Goal: Transaction & Acquisition: Purchase product/service

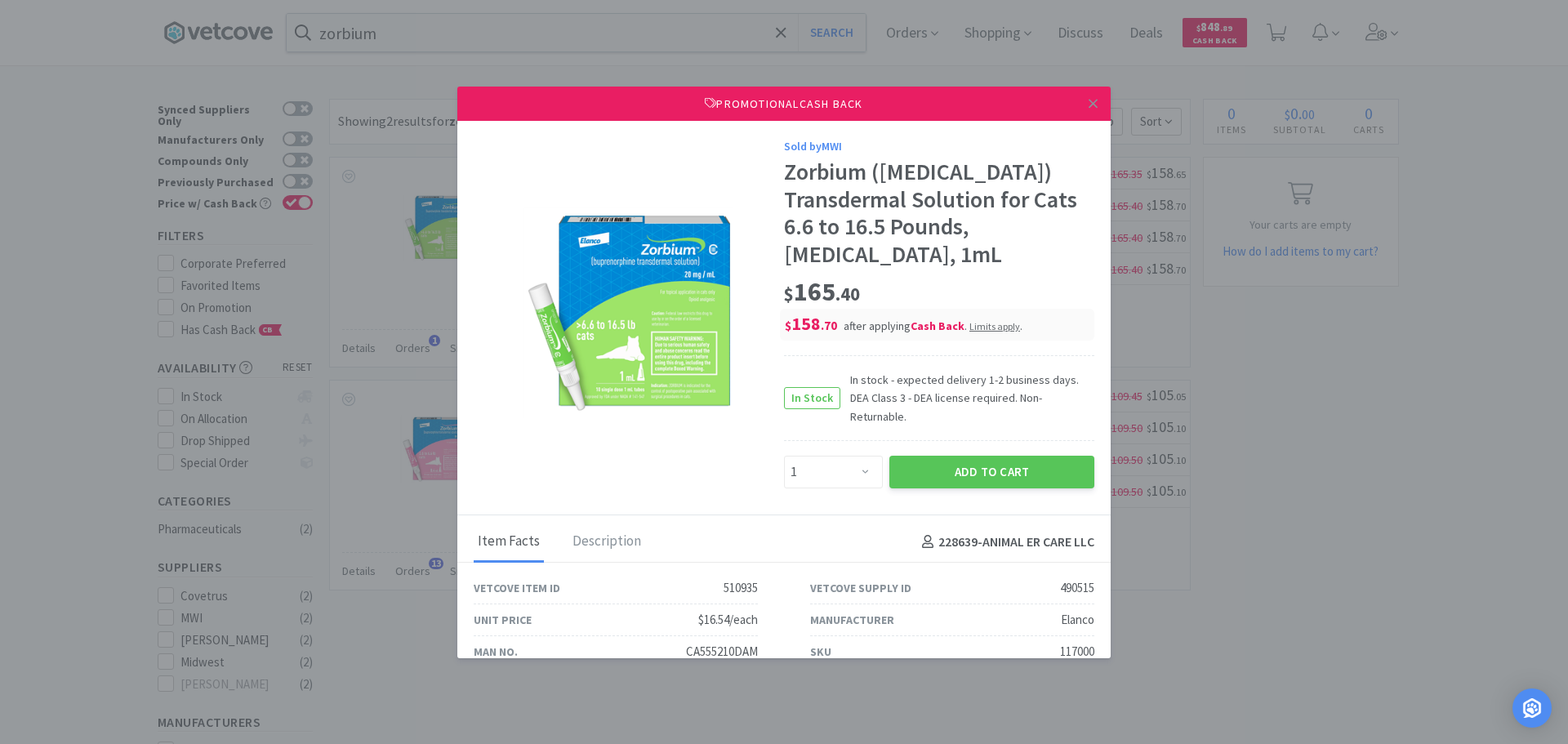
select select "1"
click at [1089, 107] on icon at bounding box center [1094, 103] width 9 height 15
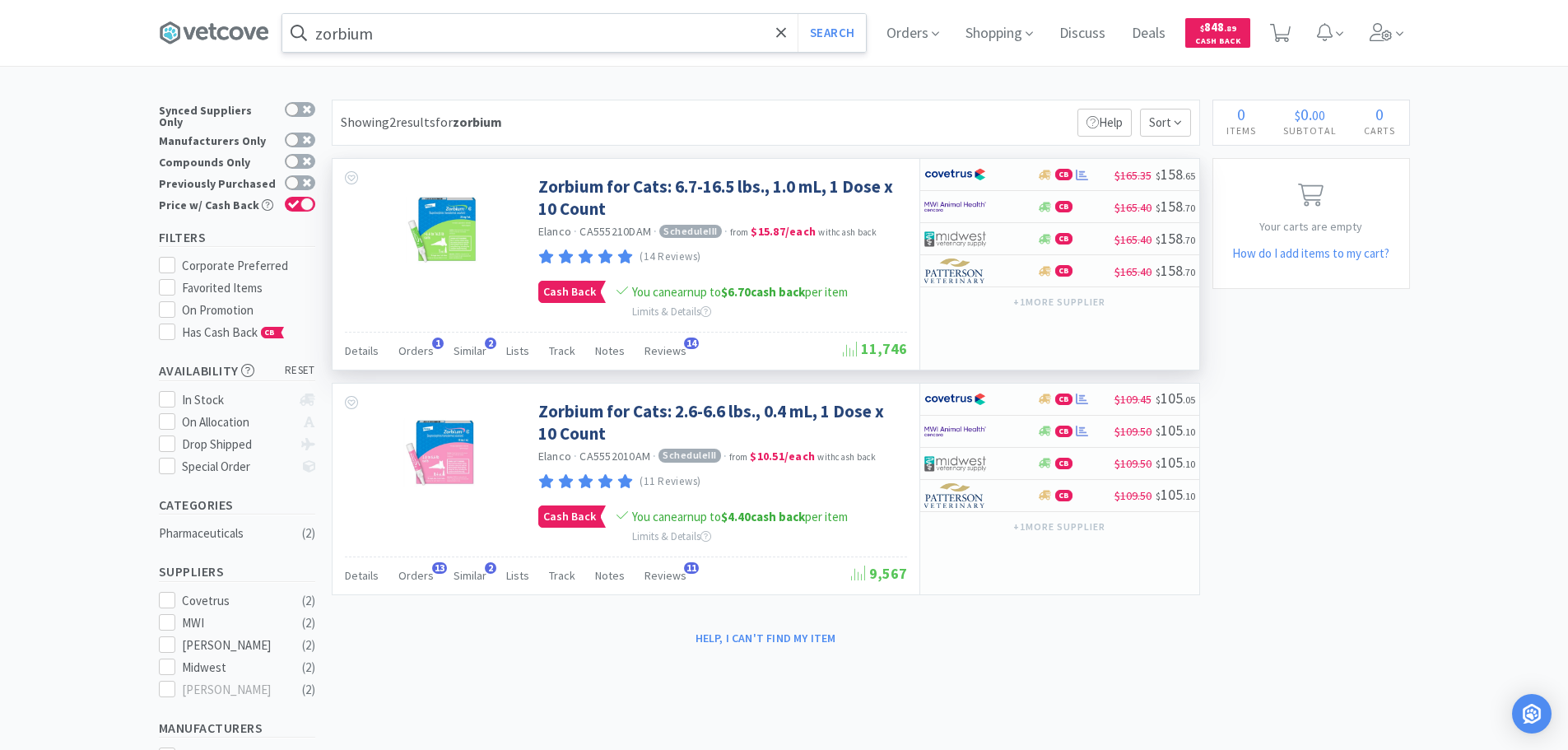
click at [662, 18] on input "zorbium" at bounding box center [574, 33] width 584 height 38
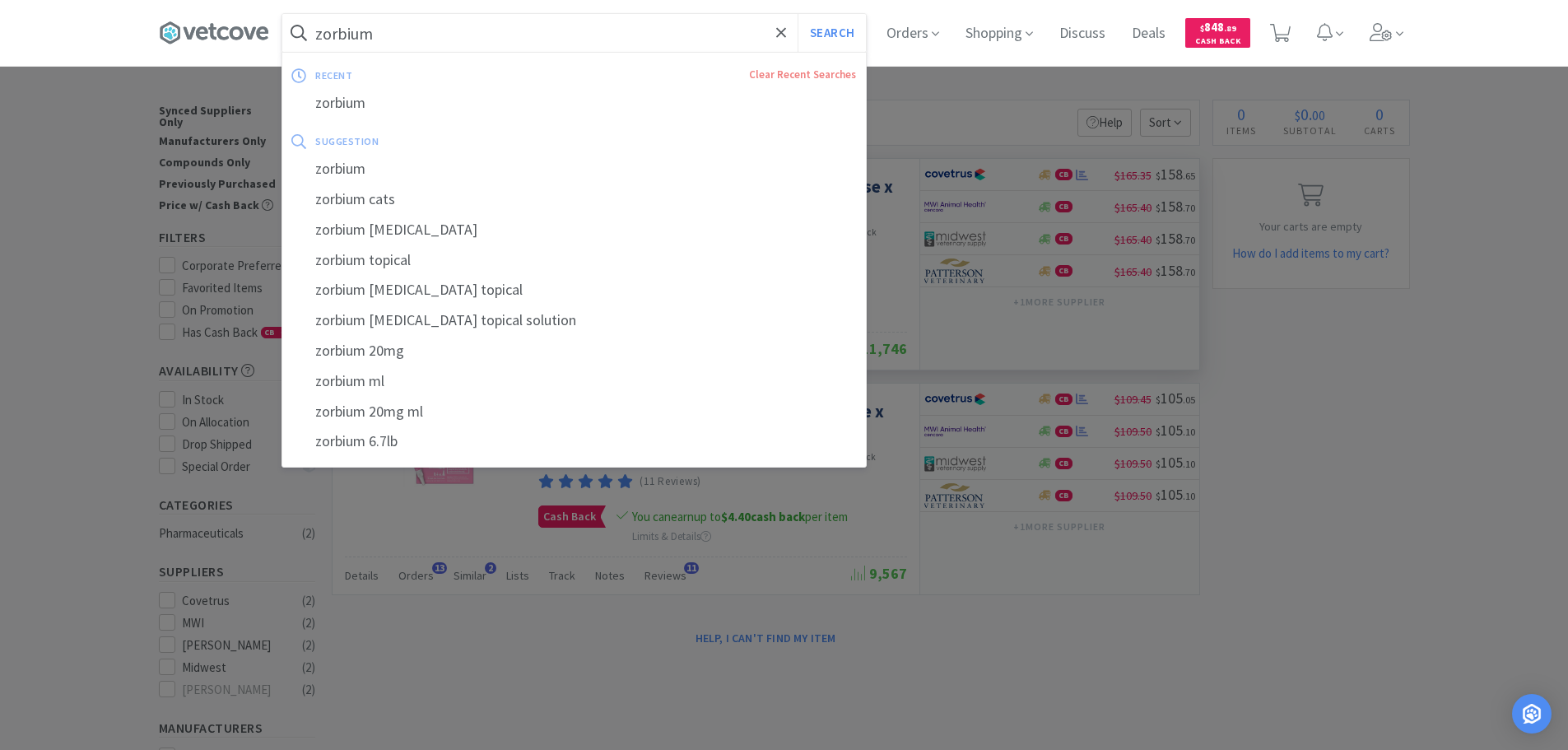
paste input "MWI - 064851 $1950.42"
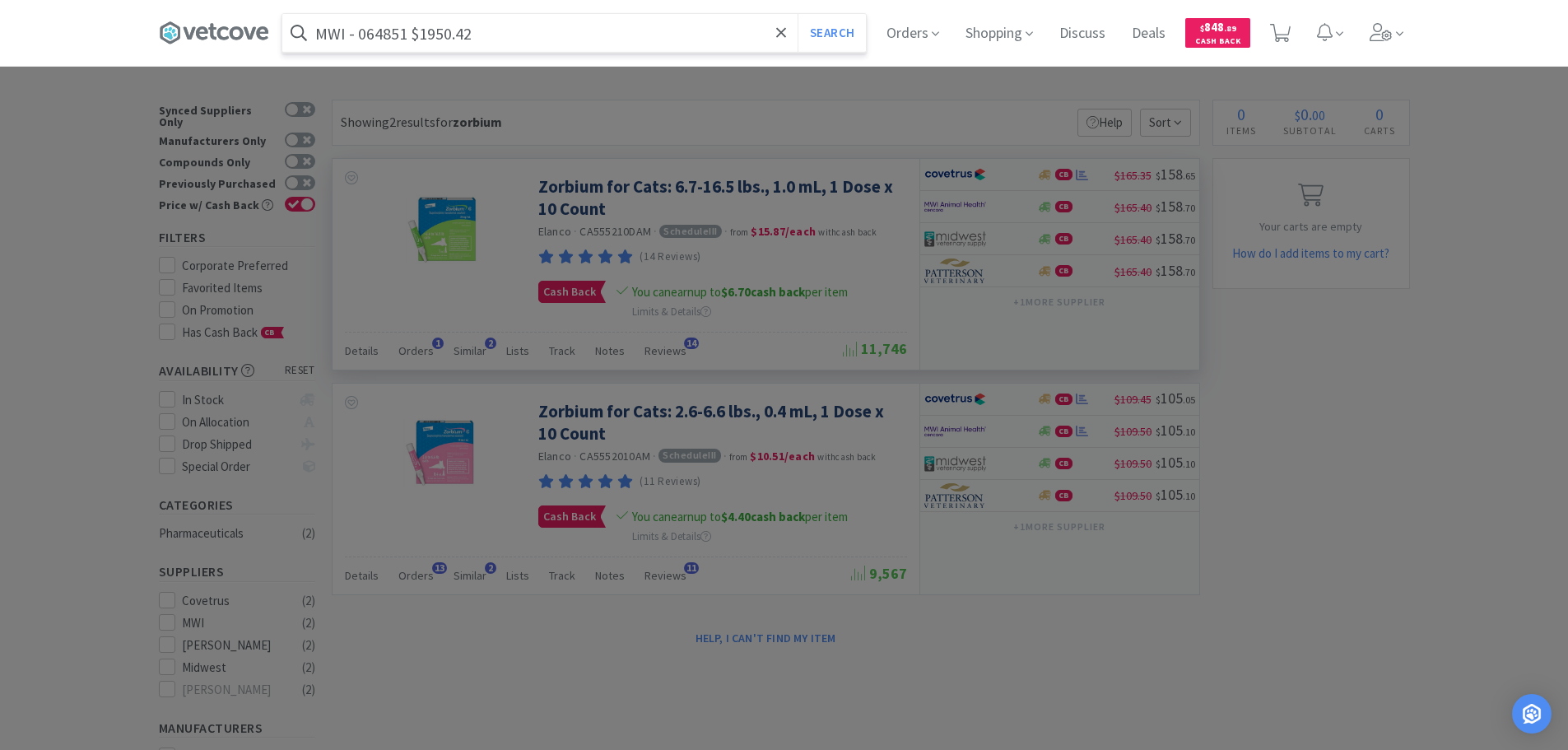
click at [377, 36] on input "MWI - 064851 $1950.42" at bounding box center [574, 33] width 584 height 38
paste input "064851"
click at [798, 14] on button "Search" at bounding box center [832, 33] width 68 height 38
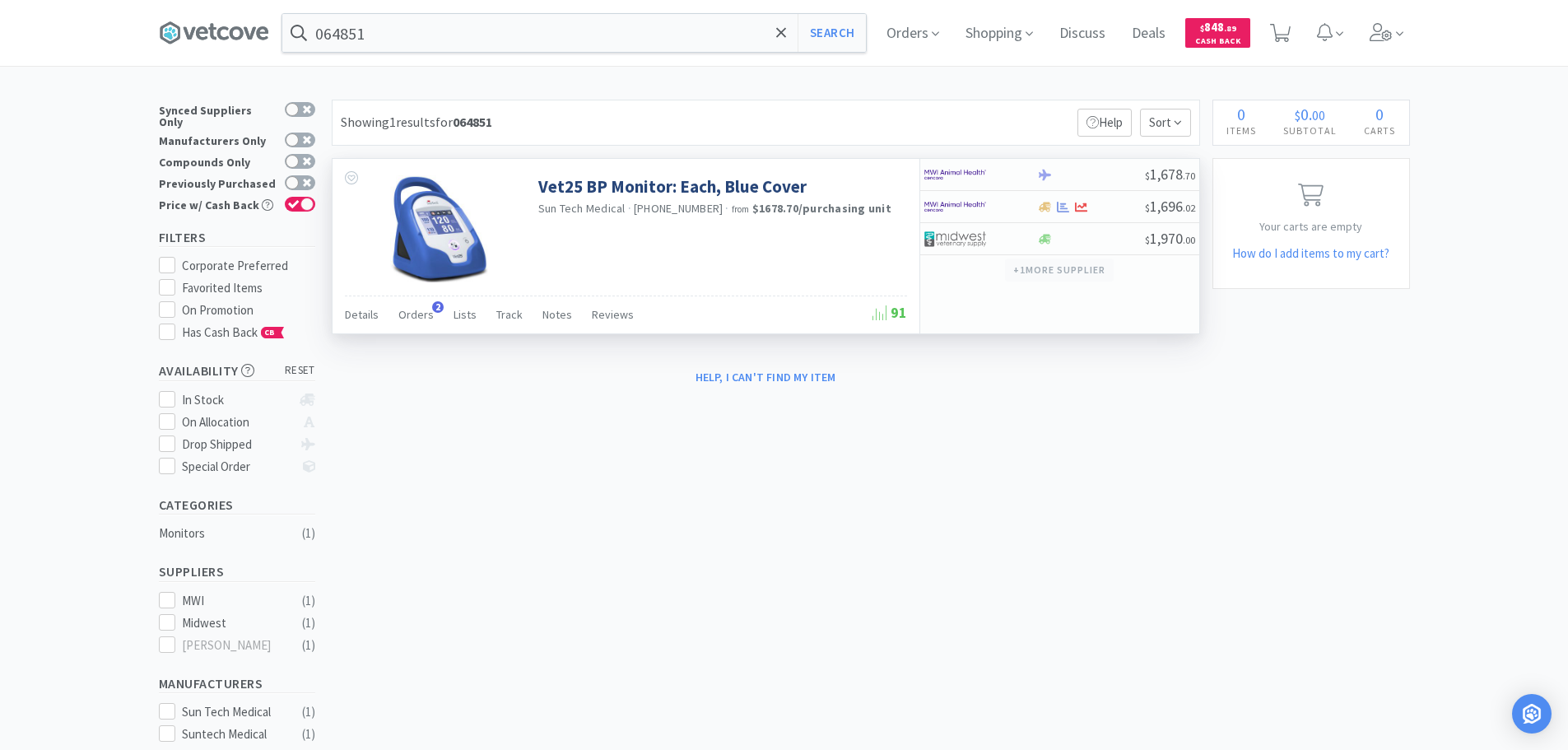
click at [1089, 268] on button "+ 1 more supplier" at bounding box center [1059, 270] width 107 height 23
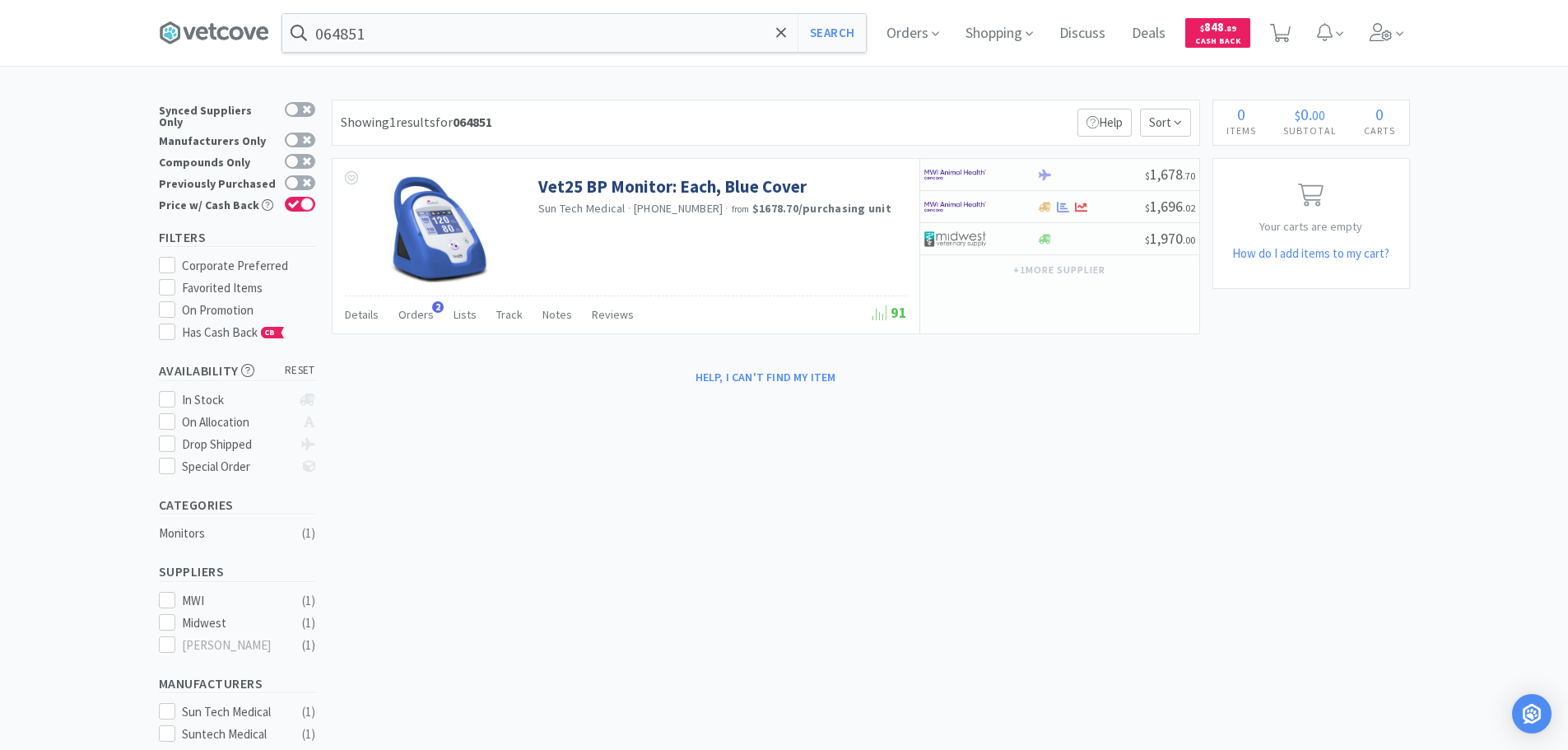
click at [719, 115] on div "Showing 1 results for 064851 Filters Help Sort" at bounding box center [767, 122] width 869 height 46
click at [618, 26] on input "064851" at bounding box center [574, 33] width 584 height 38
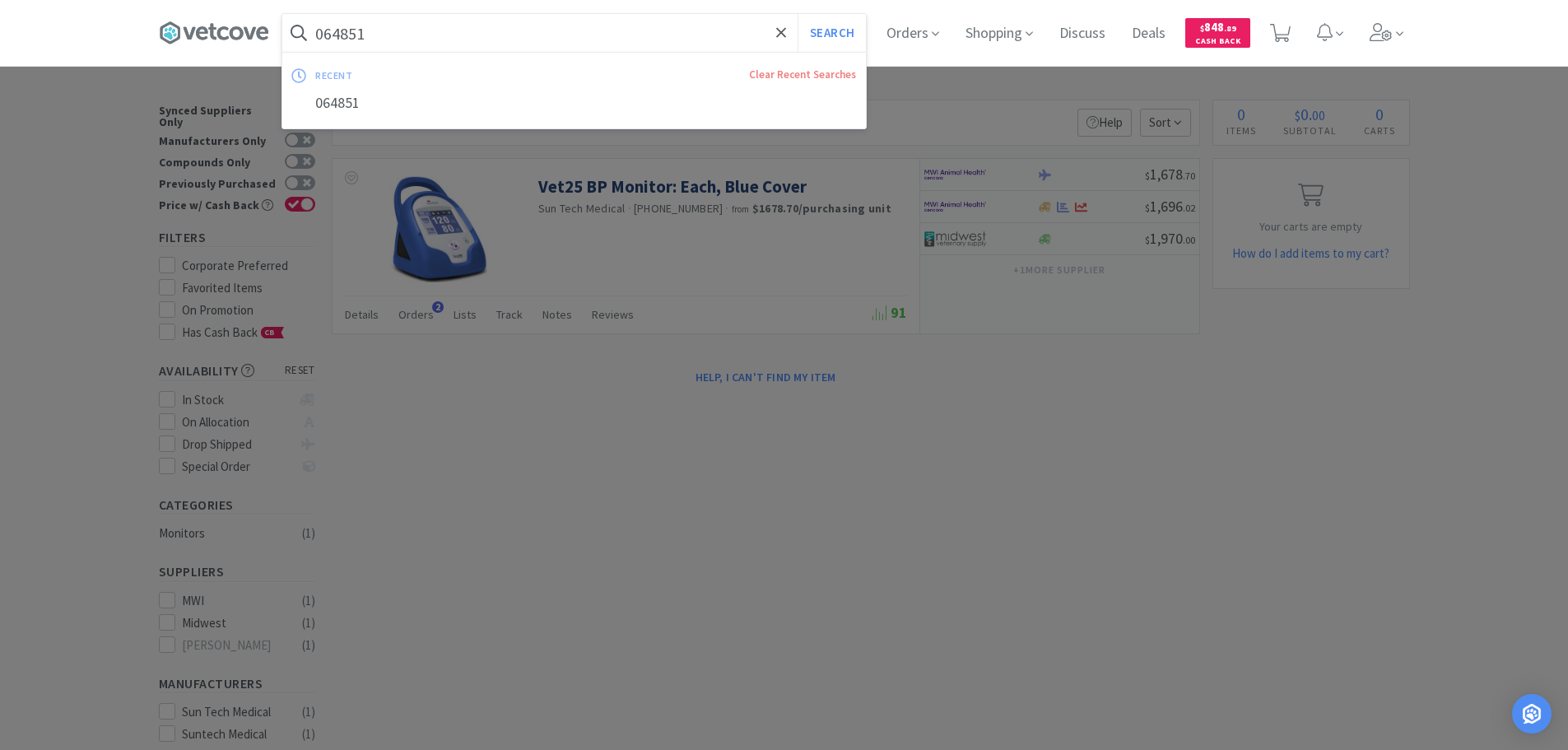
paste input "6429"
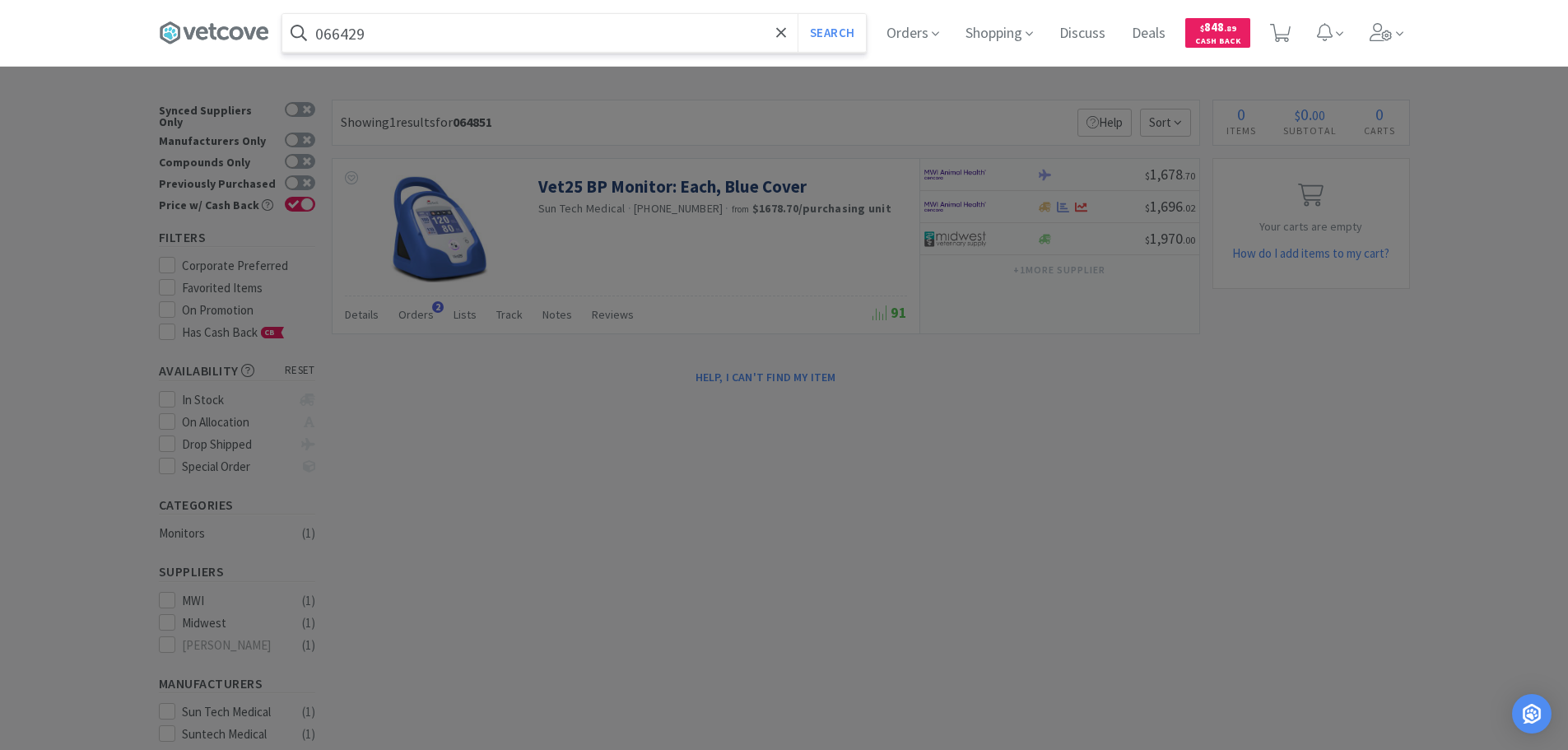
click at [798, 14] on button "Search" at bounding box center [832, 33] width 68 height 38
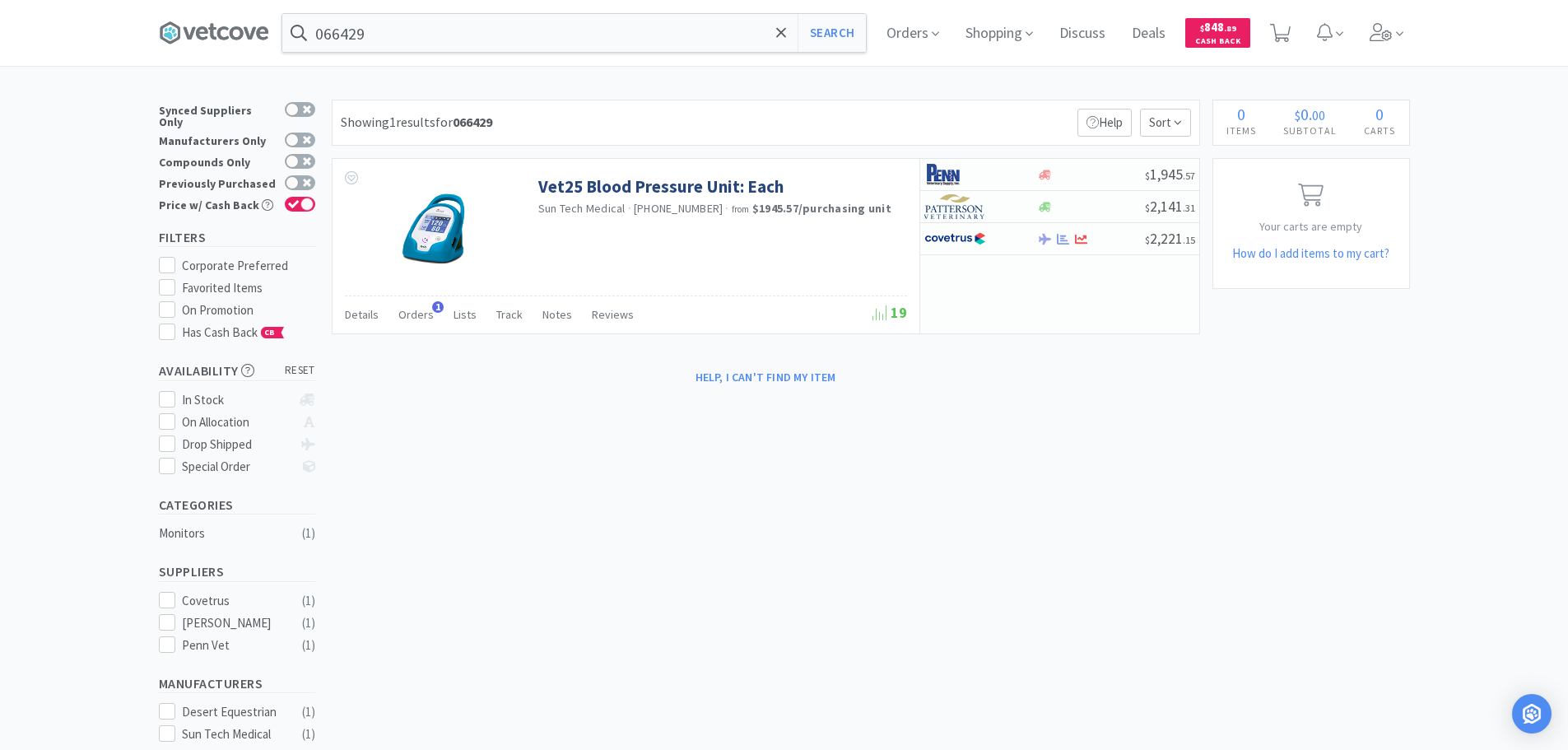
type input "064851"
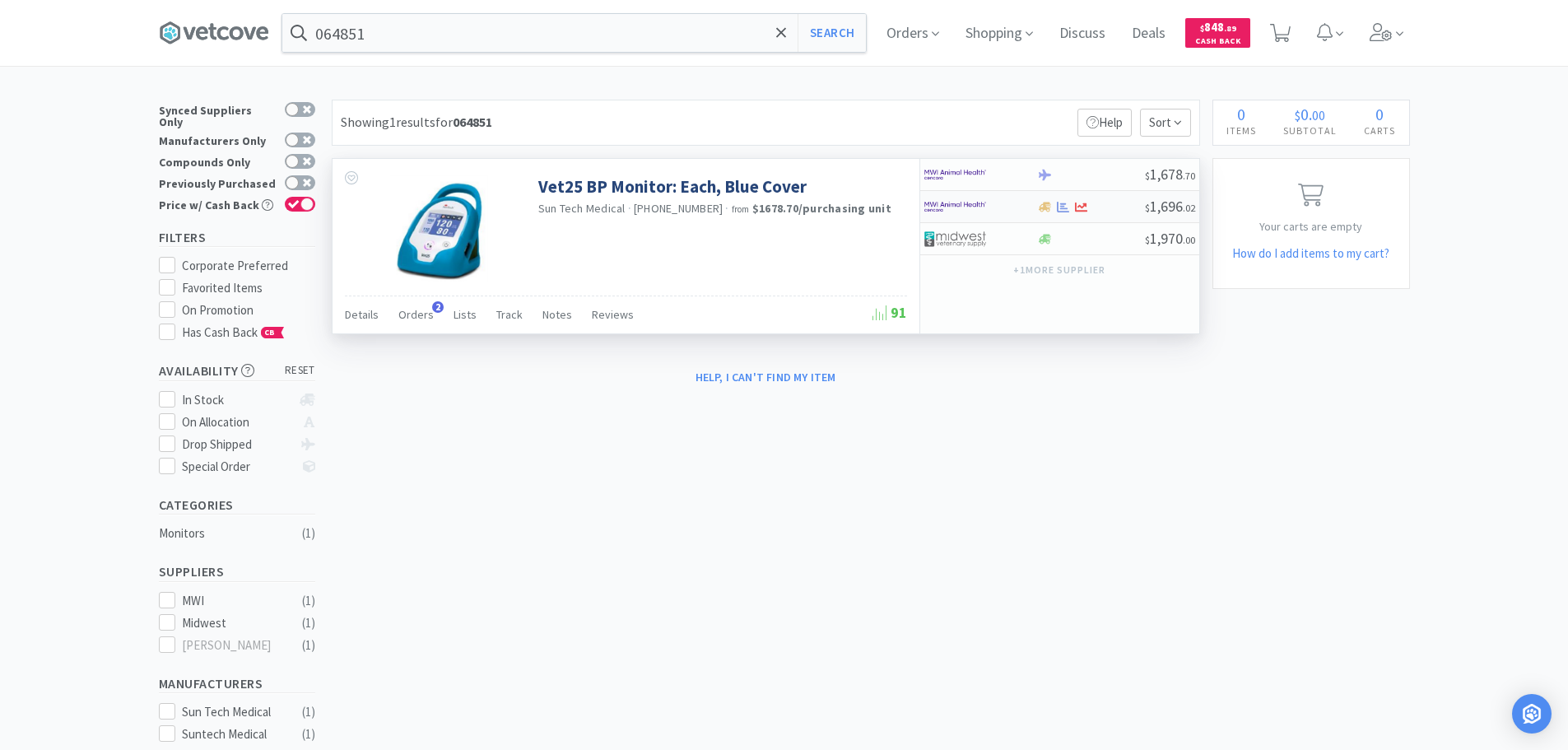
click at [1127, 212] on div at bounding box center [1091, 207] width 107 height 13
select select "1"
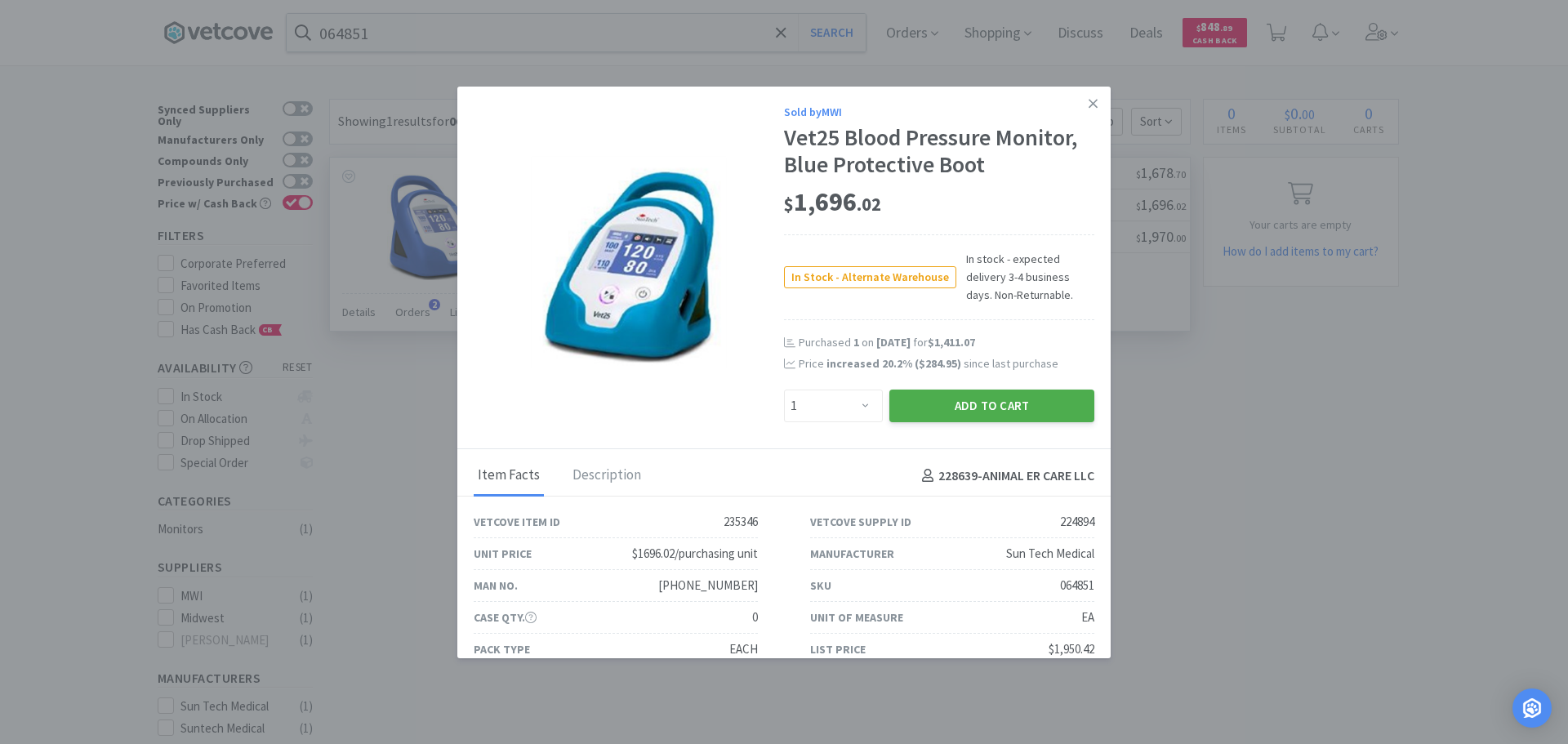
click at [990, 410] on button "Add to Cart" at bounding box center [991, 406] width 205 height 33
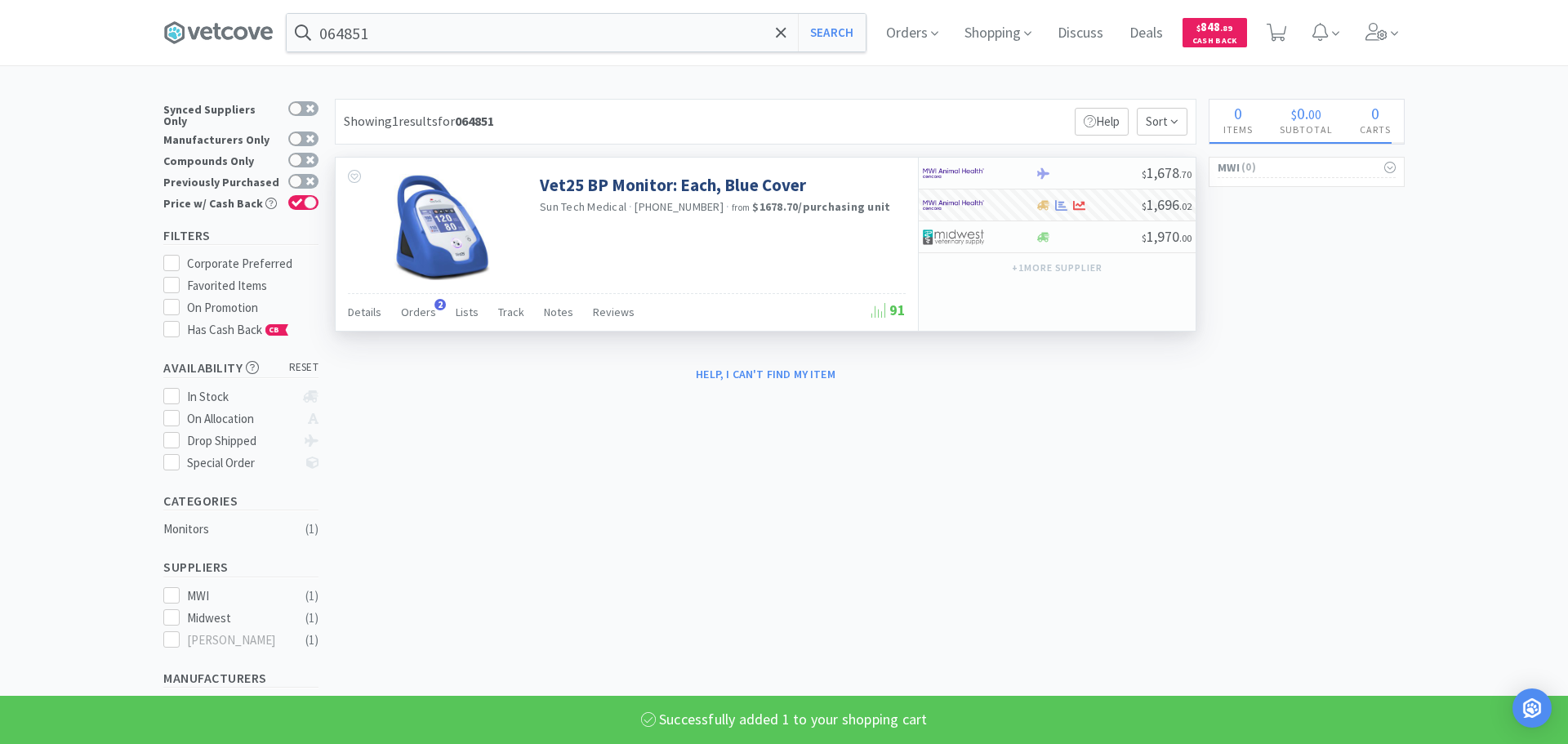
select select "1"
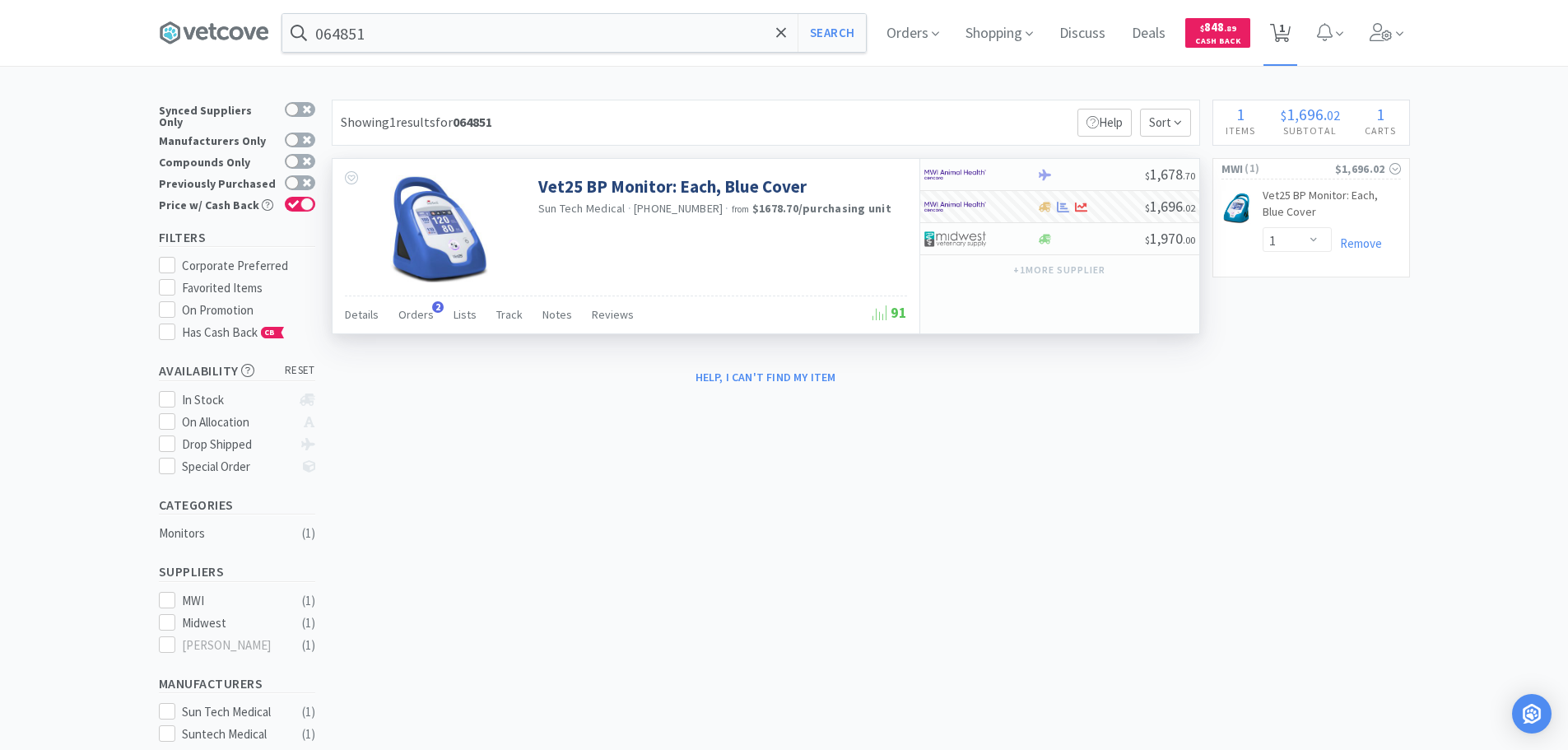
click at [1291, 36] on icon at bounding box center [1281, 33] width 21 height 18
select select "1"
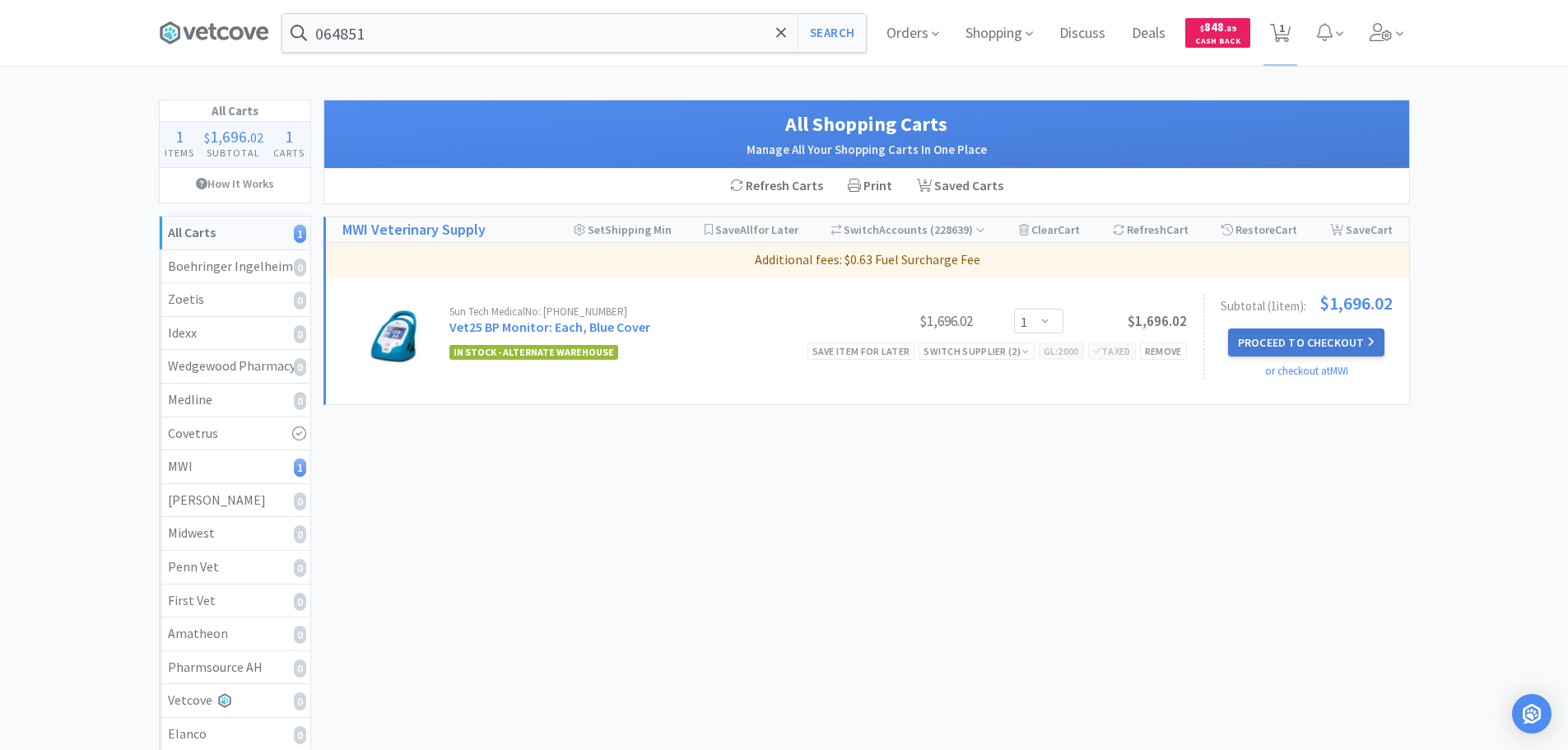
click at [1332, 345] on button "Proceed to Checkout" at bounding box center [1307, 342] width 157 height 28
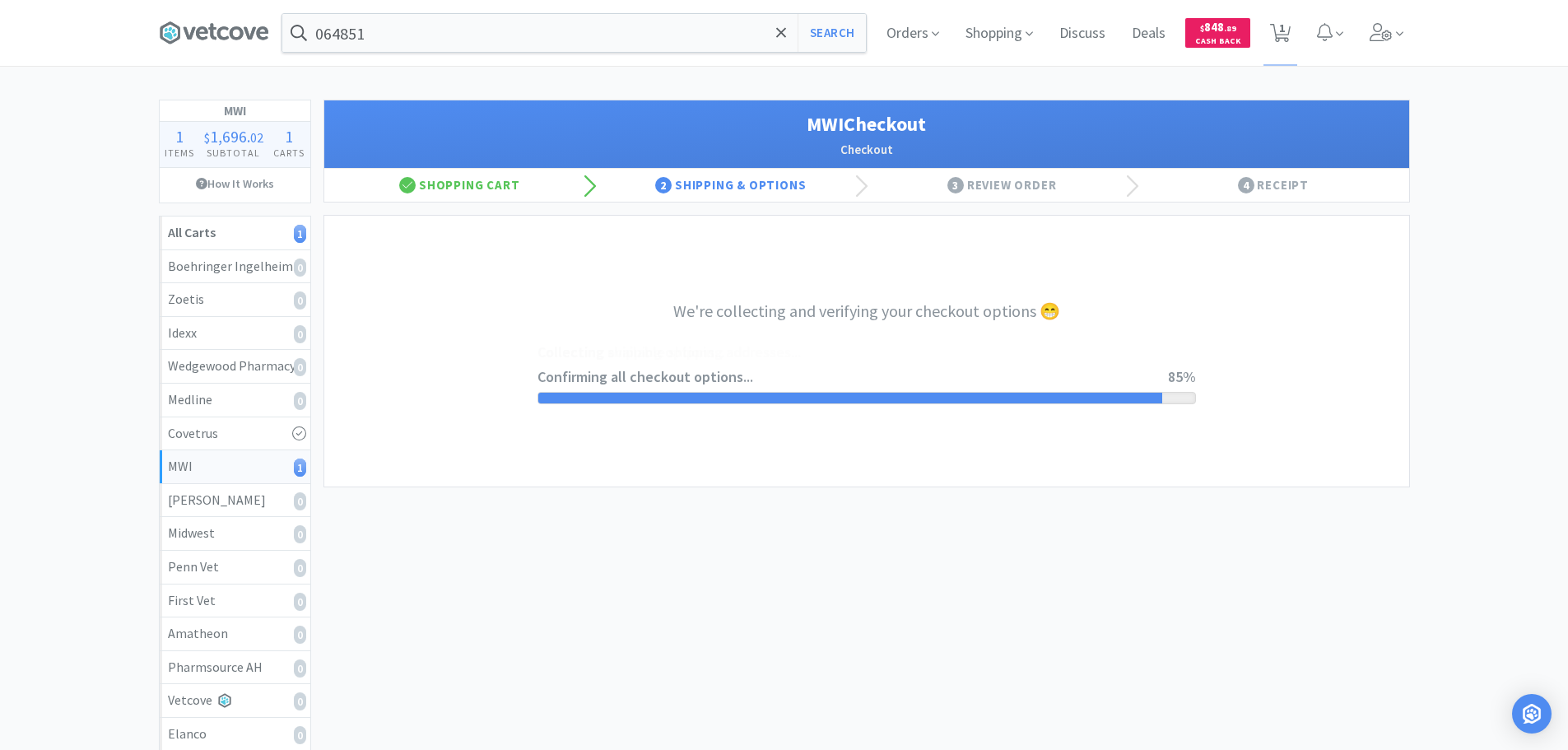
select select "STD_"
select select "RPS"
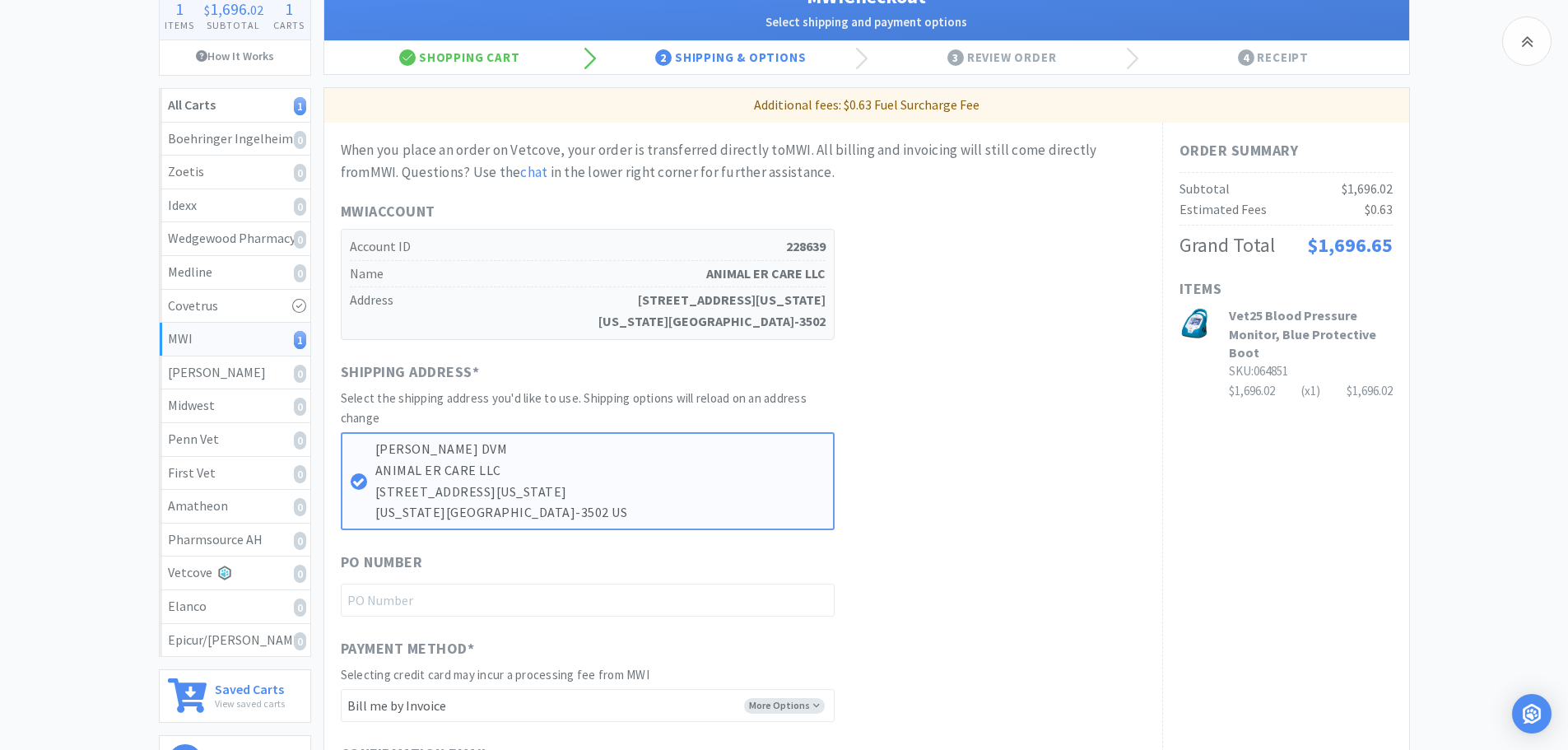
scroll to position [329, 0]
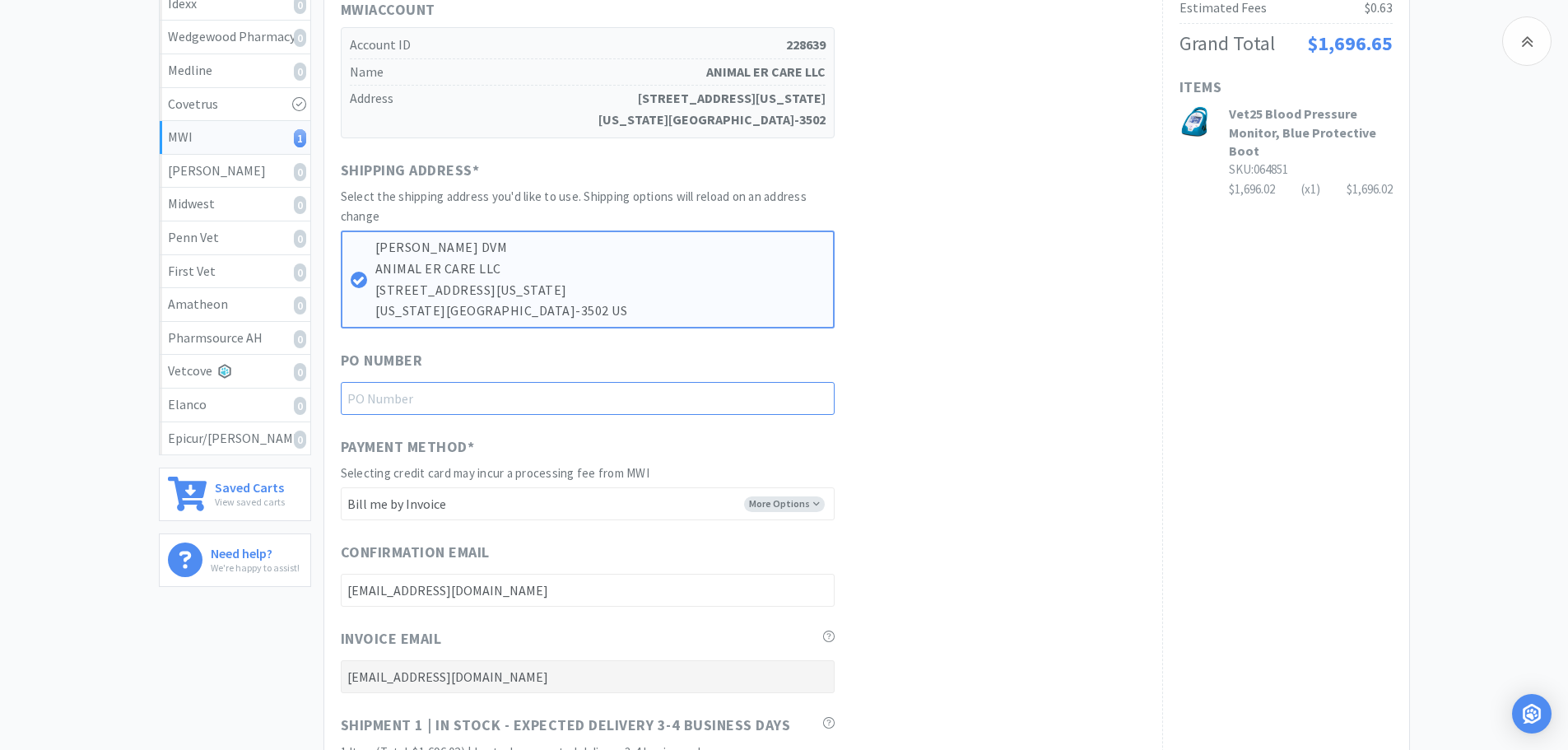
paste input "1144995"
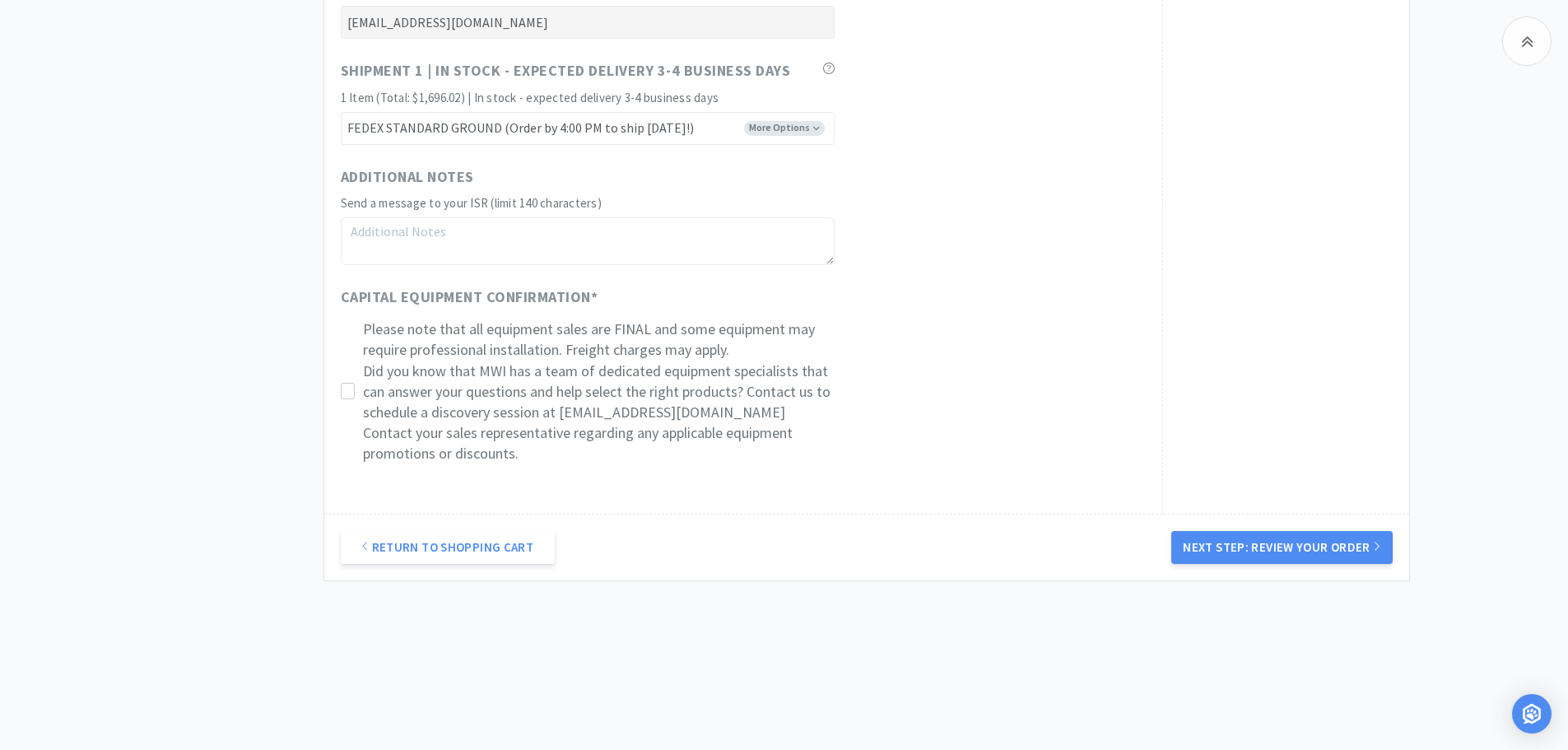
scroll to position [1004, 0]
type input "1144995"
click at [343, 385] on icon at bounding box center [348, 391] width 13 height 13
click at [1272, 551] on button "Next Step: Review Your Order" at bounding box center [1281, 547] width 220 height 33
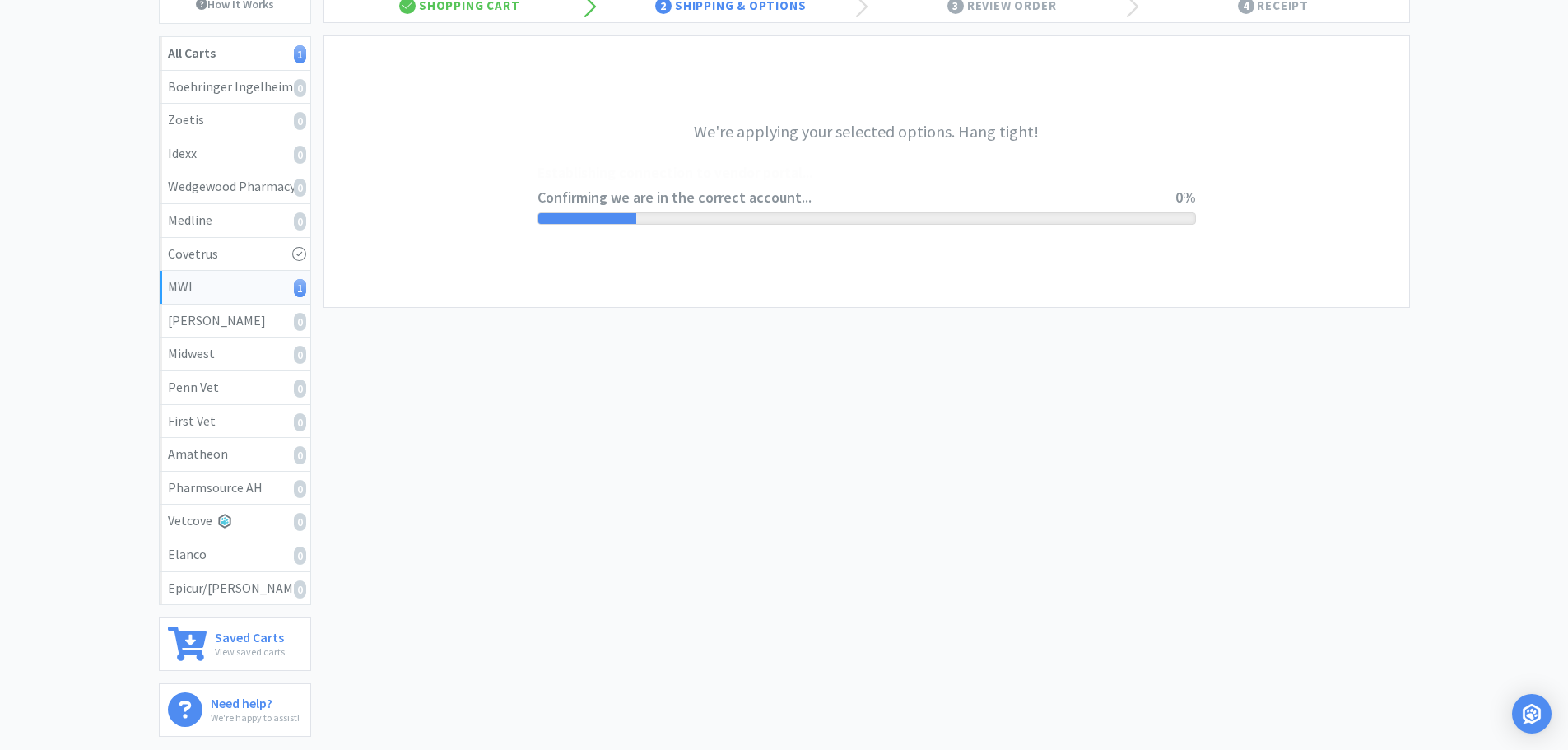
scroll to position [0, 0]
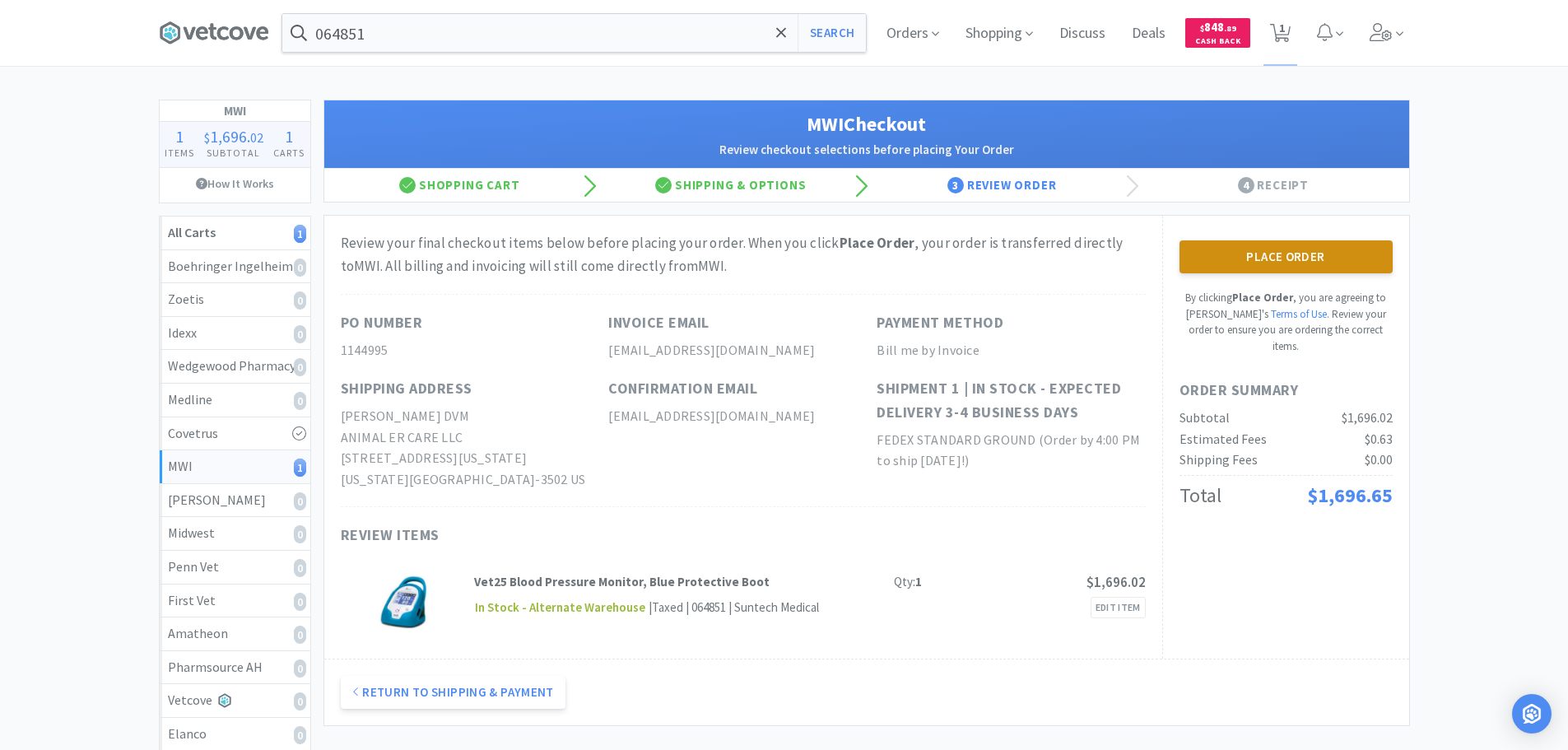
click at [1200, 260] on button "Place Order" at bounding box center [1287, 256] width 213 height 33
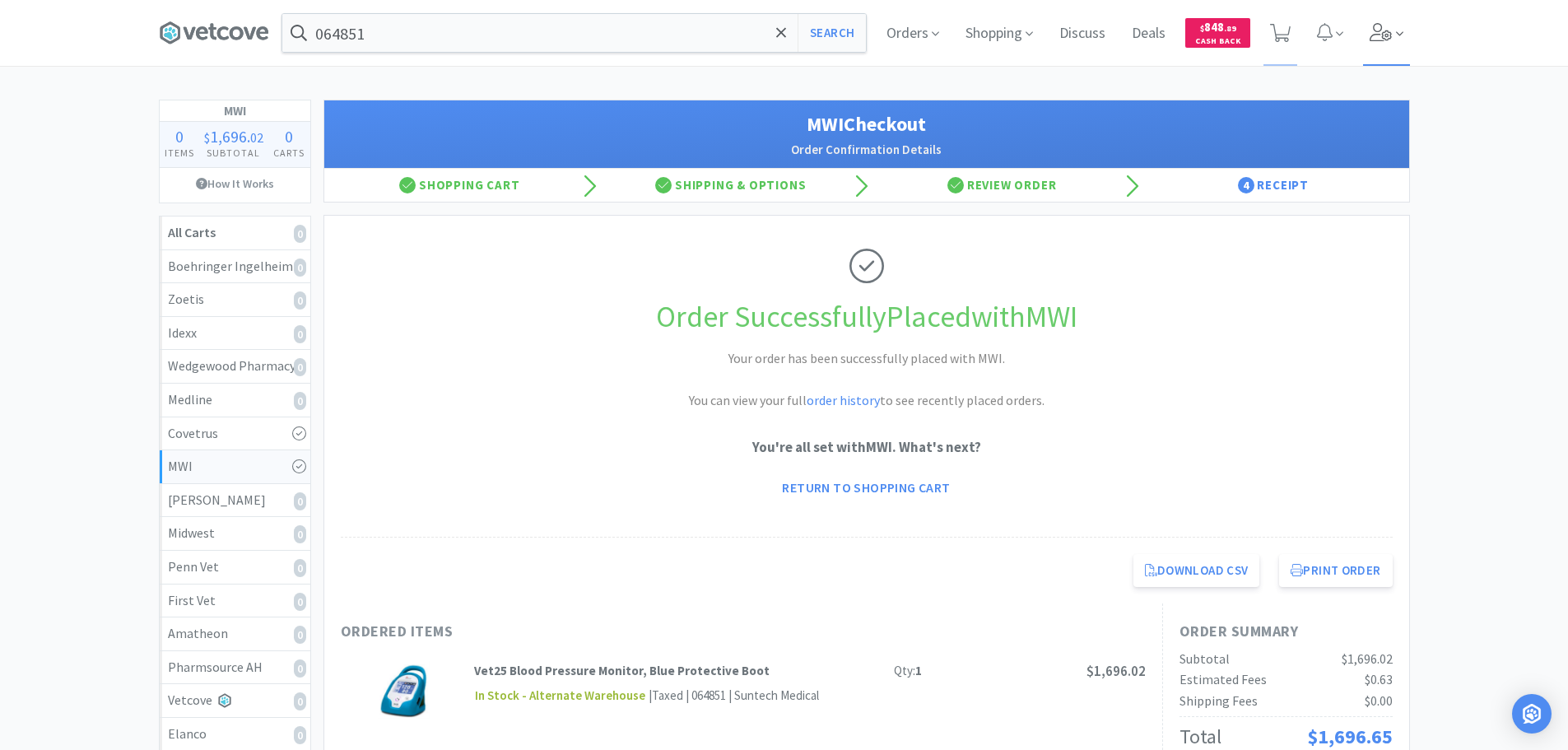
click at [1382, 32] on icon at bounding box center [1382, 32] width 23 height 18
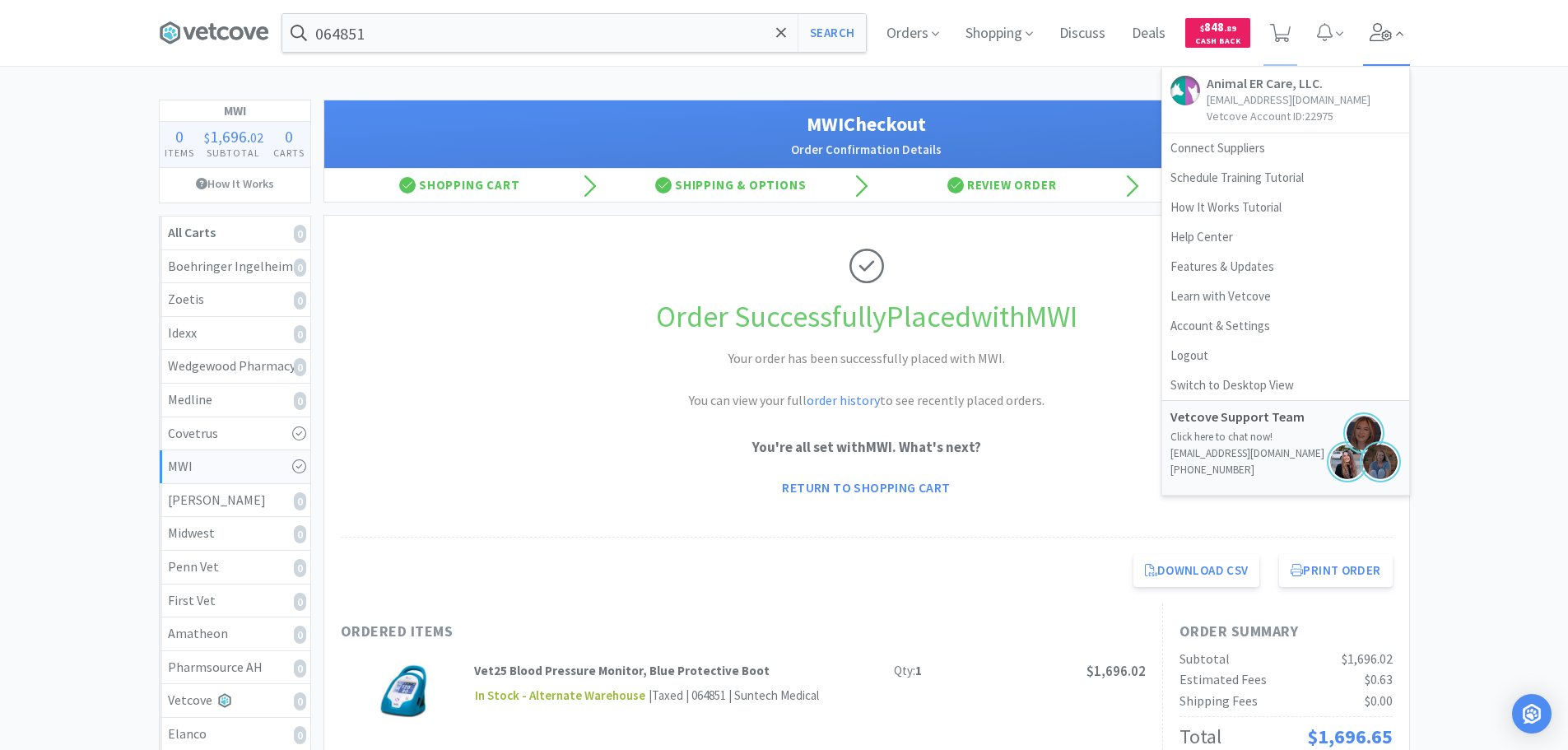
click at [1382, 32] on icon at bounding box center [1382, 32] width 23 height 18
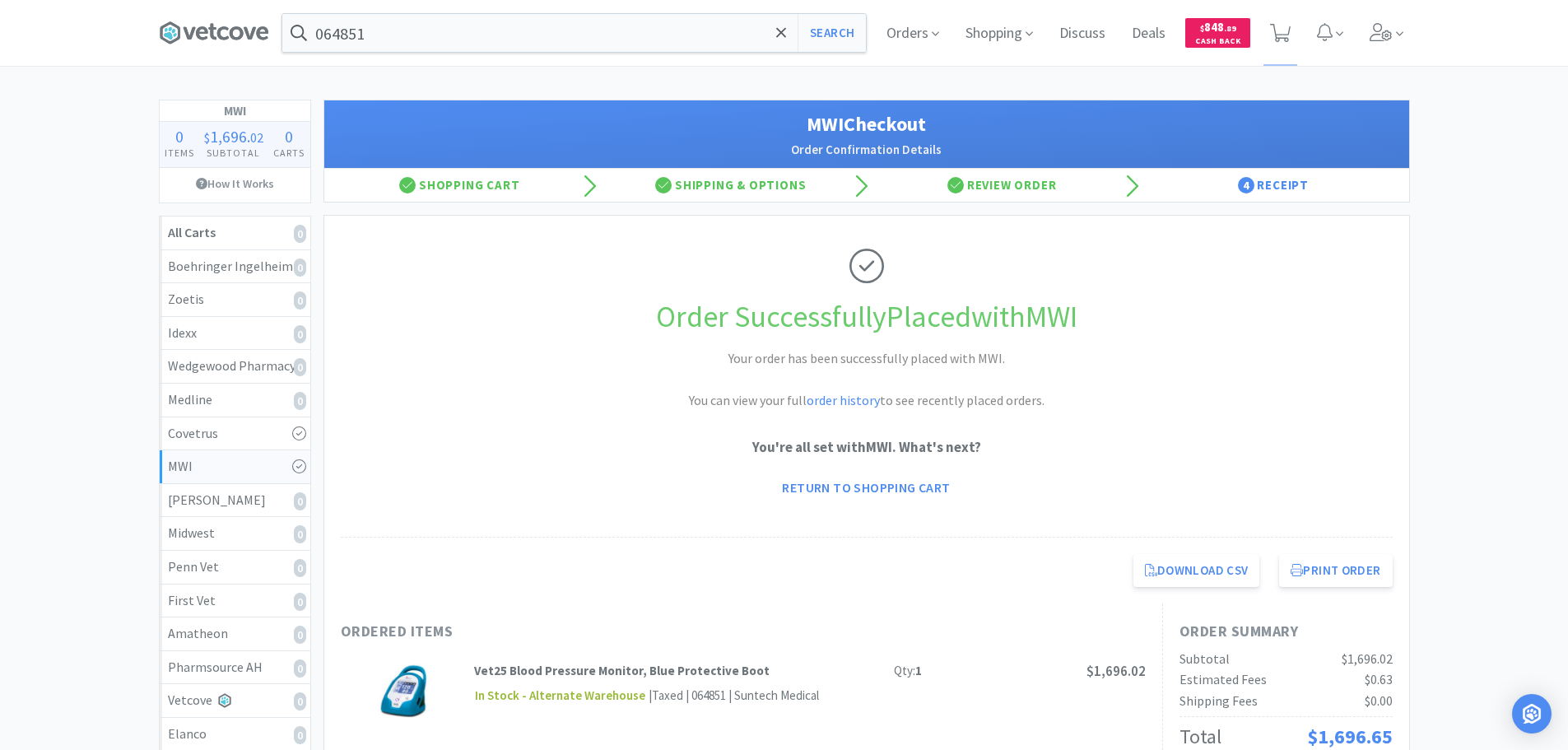
click at [880, 86] on div "064851 Search Orders Shopping Discuss Discuss Deals Deals $ 848 . 89 Cash Back …" at bounding box center [784, 682] width 1568 height 1364
